Goal: Find specific page/section: Find specific page/section

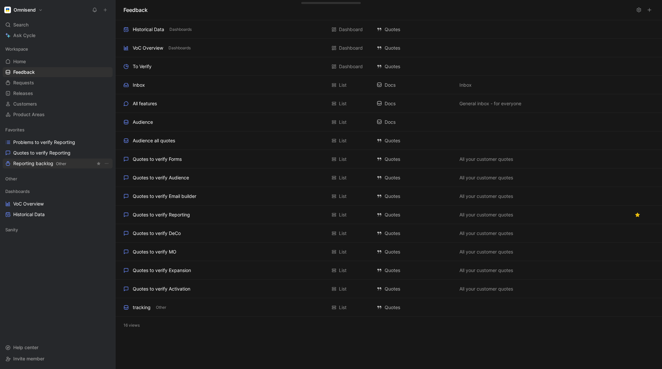
click at [30, 161] on span "Reporting backlog Other" at bounding box center [39, 163] width 53 height 7
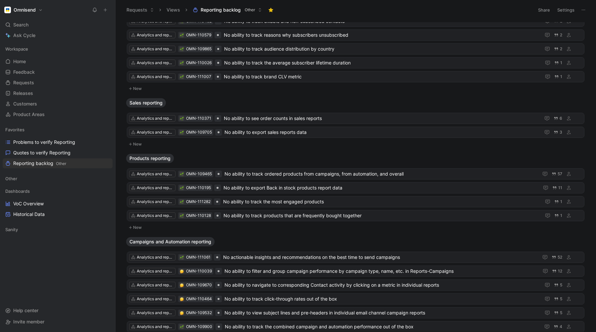
scroll to position [463, 0]
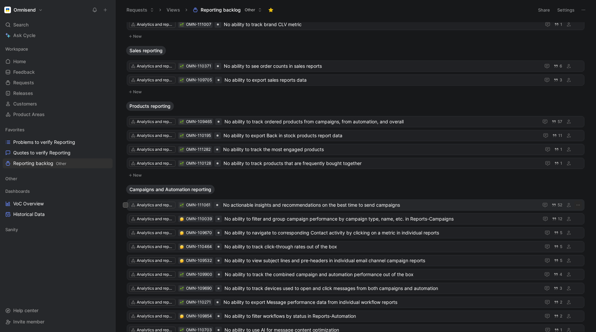
click at [302, 205] on span "No actionable insights and recommendations on the best time to send campaigns" at bounding box center [379, 205] width 312 height 8
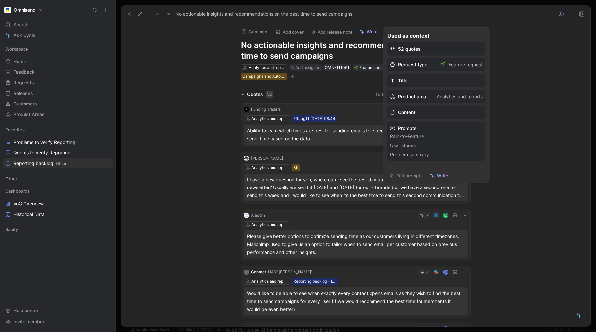
click at [402, 176] on link "Edit prompts" at bounding box center [405, 175] width 39 height 9
